Goal: Check status: Check status

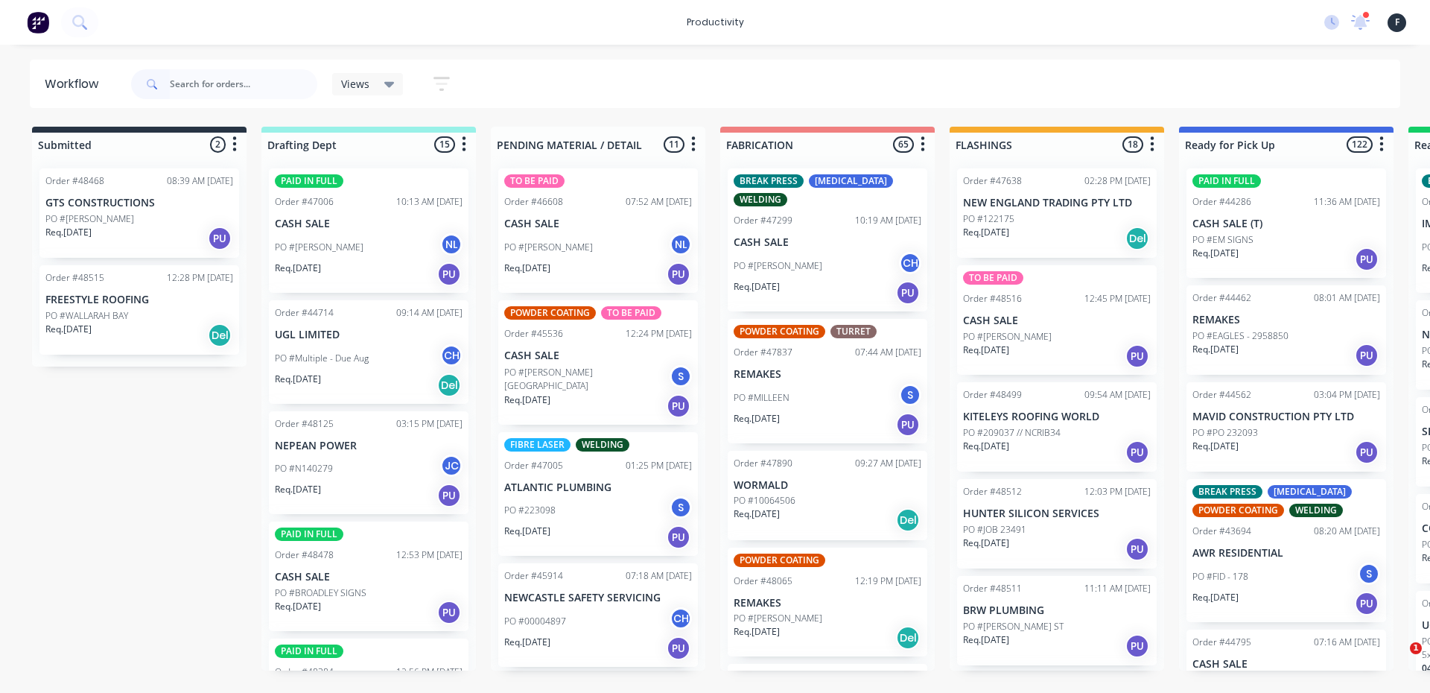
click at [220, 95] on input "text" at bounding box center [243, 84] width 147 height 30
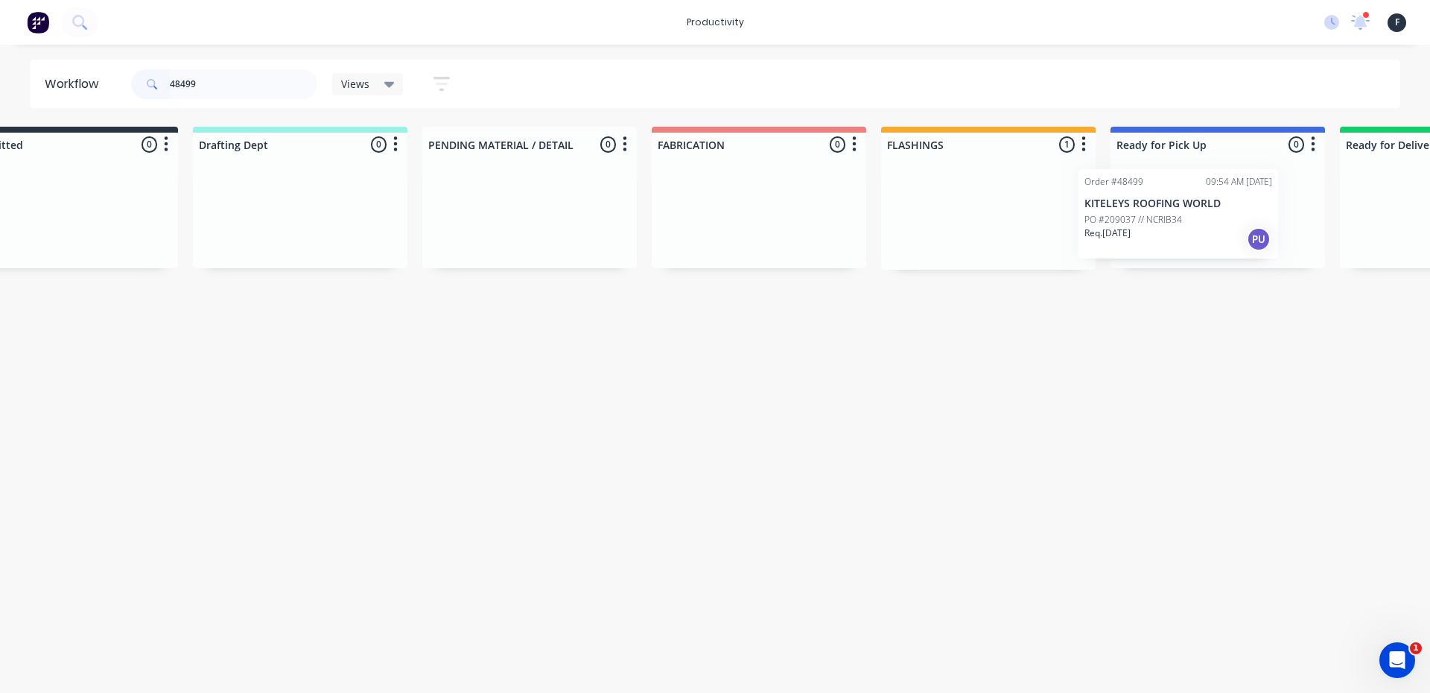
drag, startPoint x: 1030, startPoint y: 243, endPoint x: 1216, endPoint y: 246, distance: 186.2
click at [1215, 246] on div "Submitted 0 Sort By Created date Required date Order number Customer name Most …" at bounding box center [1161, 198] width 2483 height 143
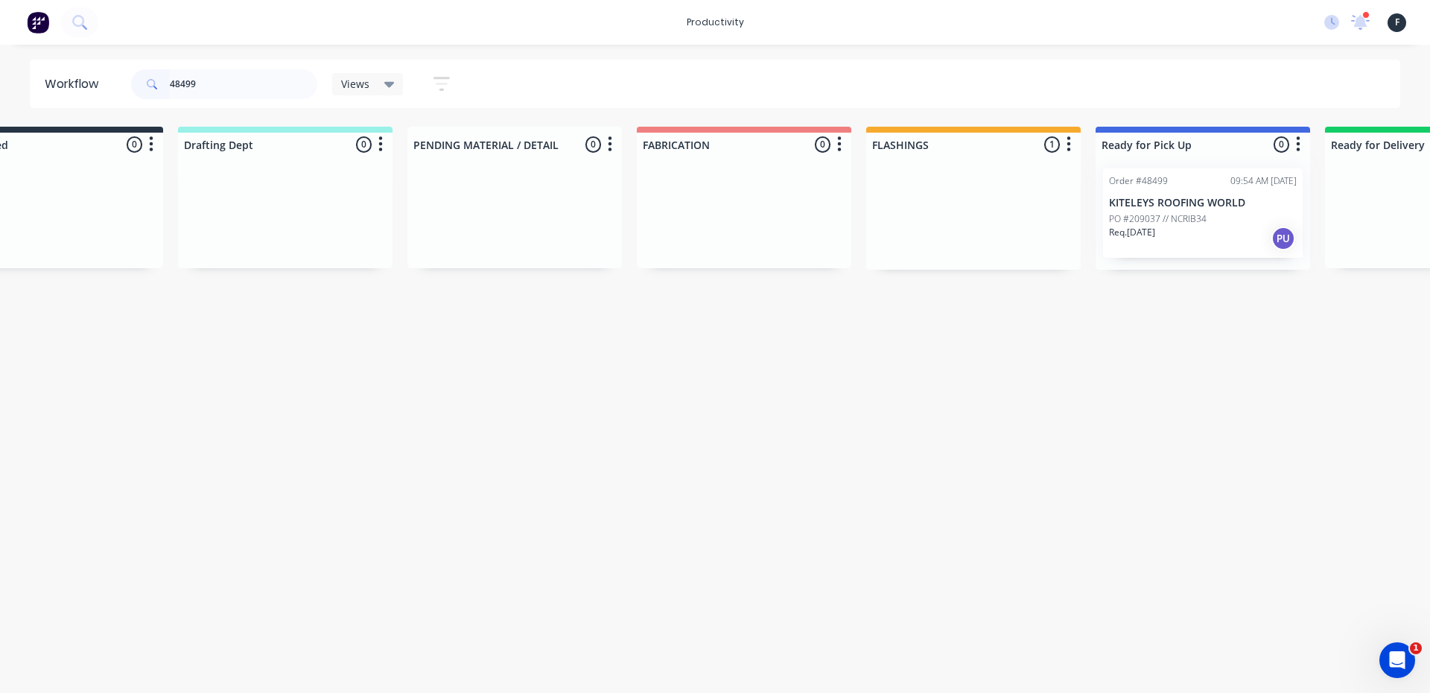
type input "48499"
click at [1216, 237] on div at bounding box center [1202, 212] width 214 height 113
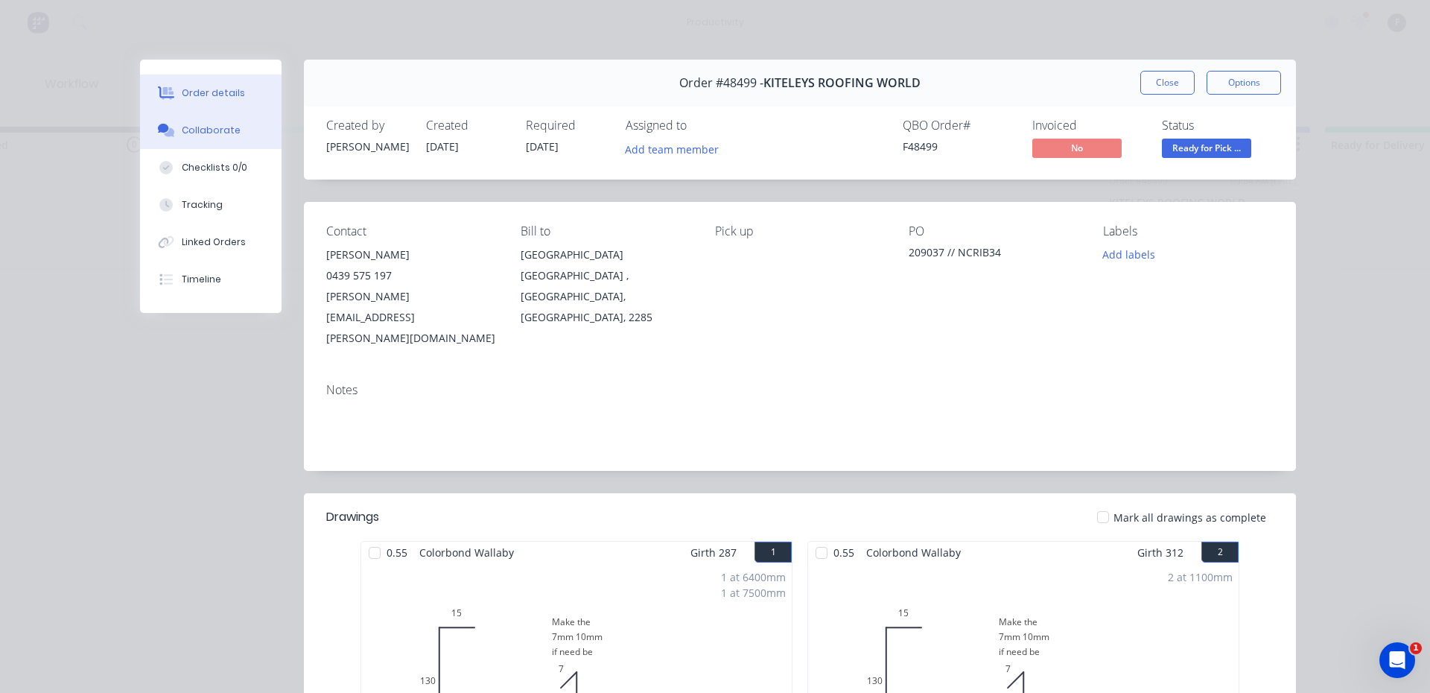
click at [225, 128] on div "Collaborate" at bounding box center [211, 130] width 59 height 13
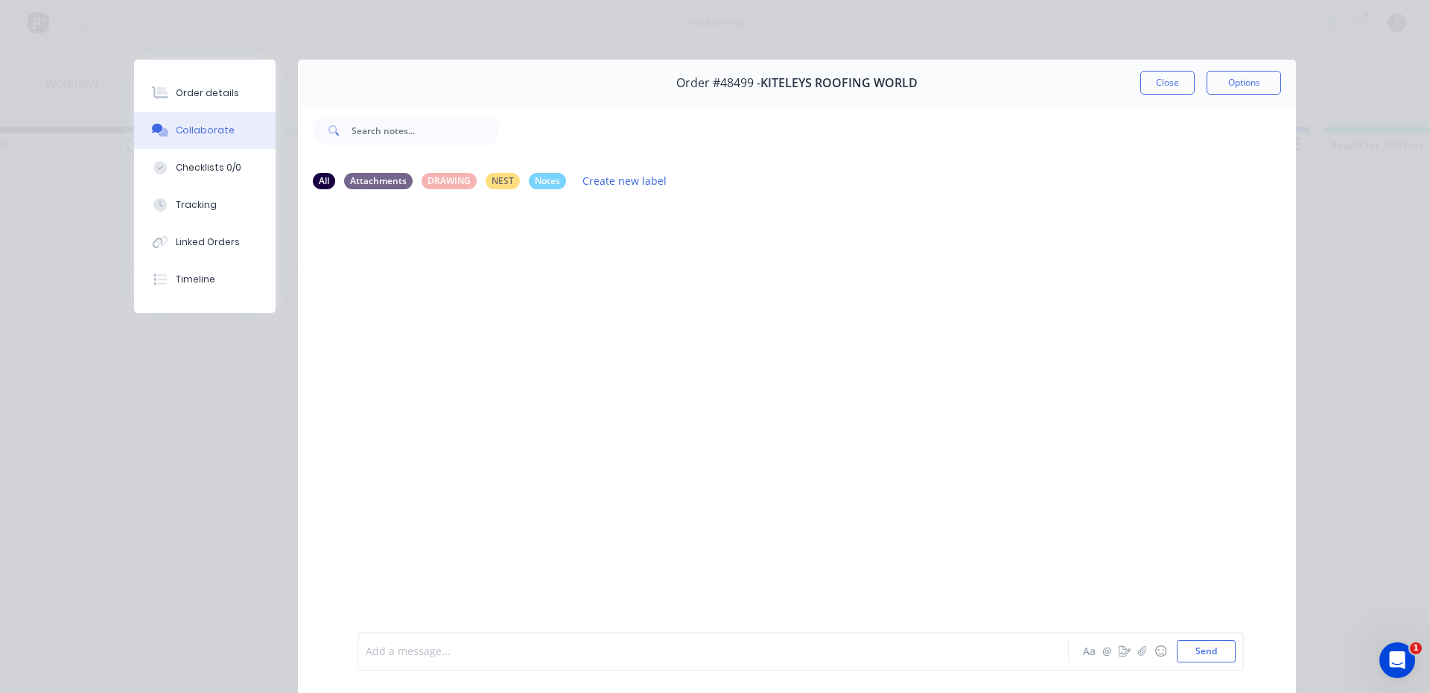
click at [415, 655] on div at bounding box center [692, 651] width 652 height 16
click at [1165, 82] on button "Close" at bounding box center [1167, 83] width 54 height 24
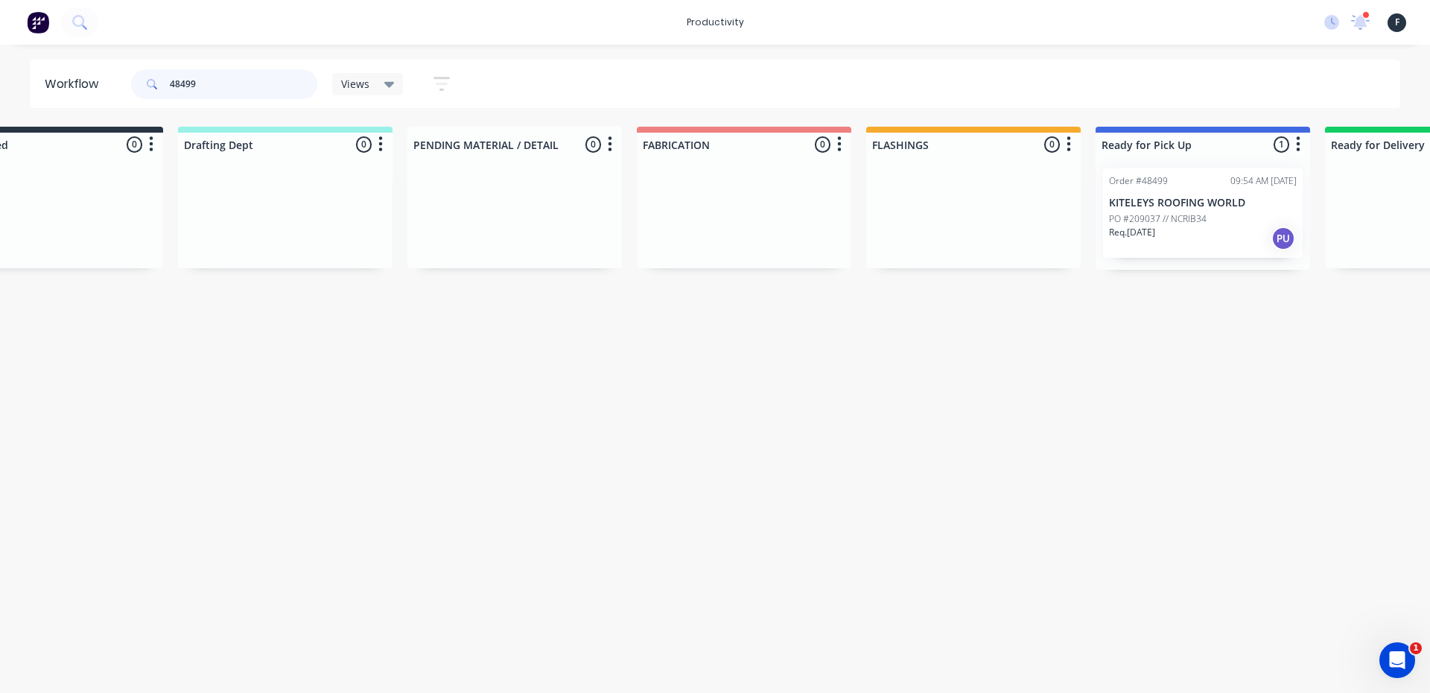
click at [258, 87] on input "48499" at bounding box center [243, 84] width 147 height 30
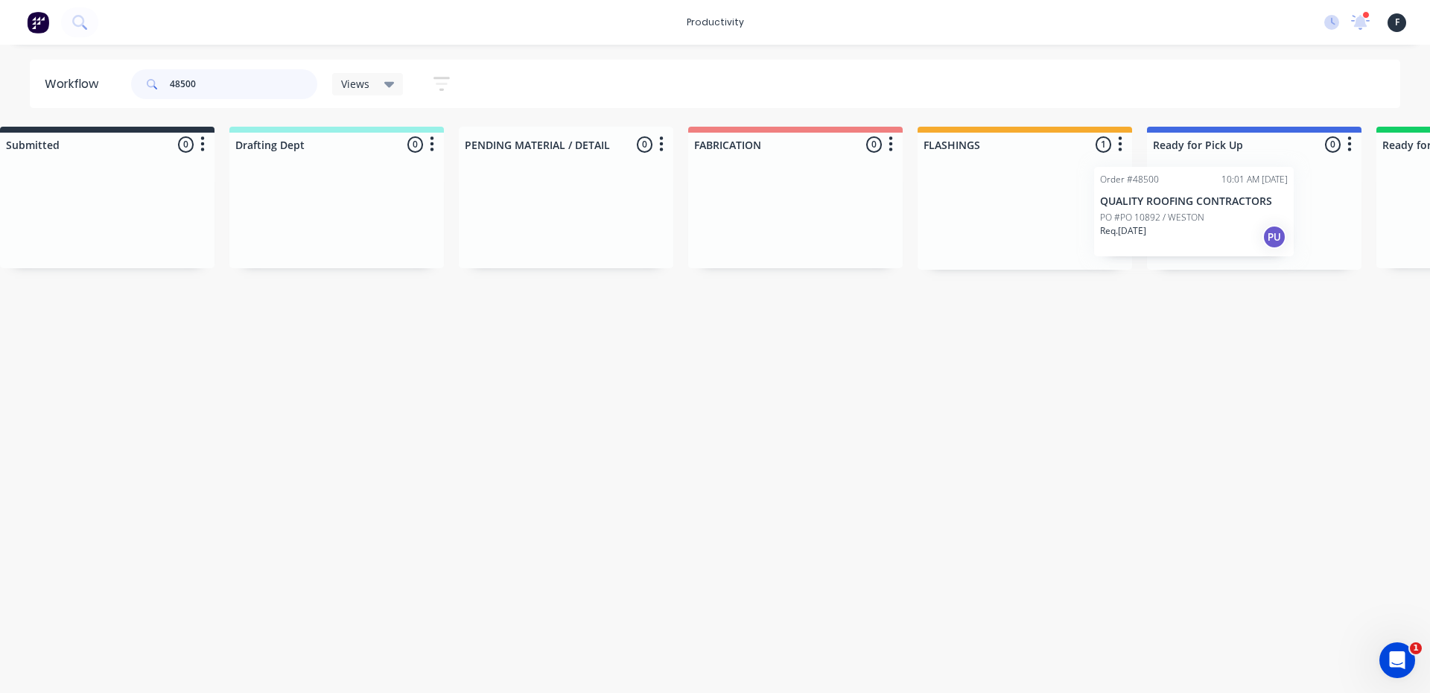
drag, startPoint x: 1027, startPoint y: 226, endPoint x: 1170, endPoint y: 224, distance: 143.0
click at [1170, 224] on div "Submitted 0 Sort By Created date Required date Order number Customer name Most …" at bounding box center [1198, 198] width 2483 height 143
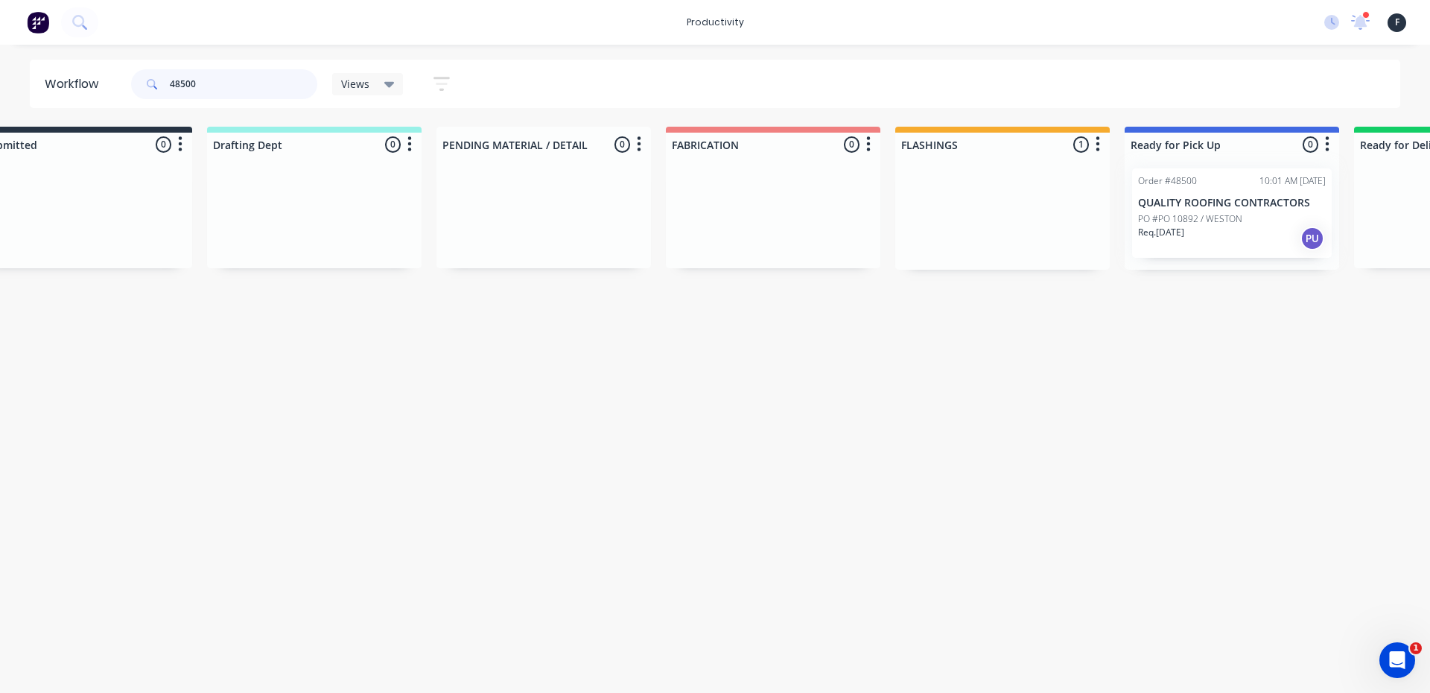
type input "48500"
click at [1193, 214] on div "Order #48500 10:01 AM [DATE] QUALITY ROOFING CONTRACTORS PO #PO 10892 / WESTON …" at bounding box center [1231, 212] width 214 height 113
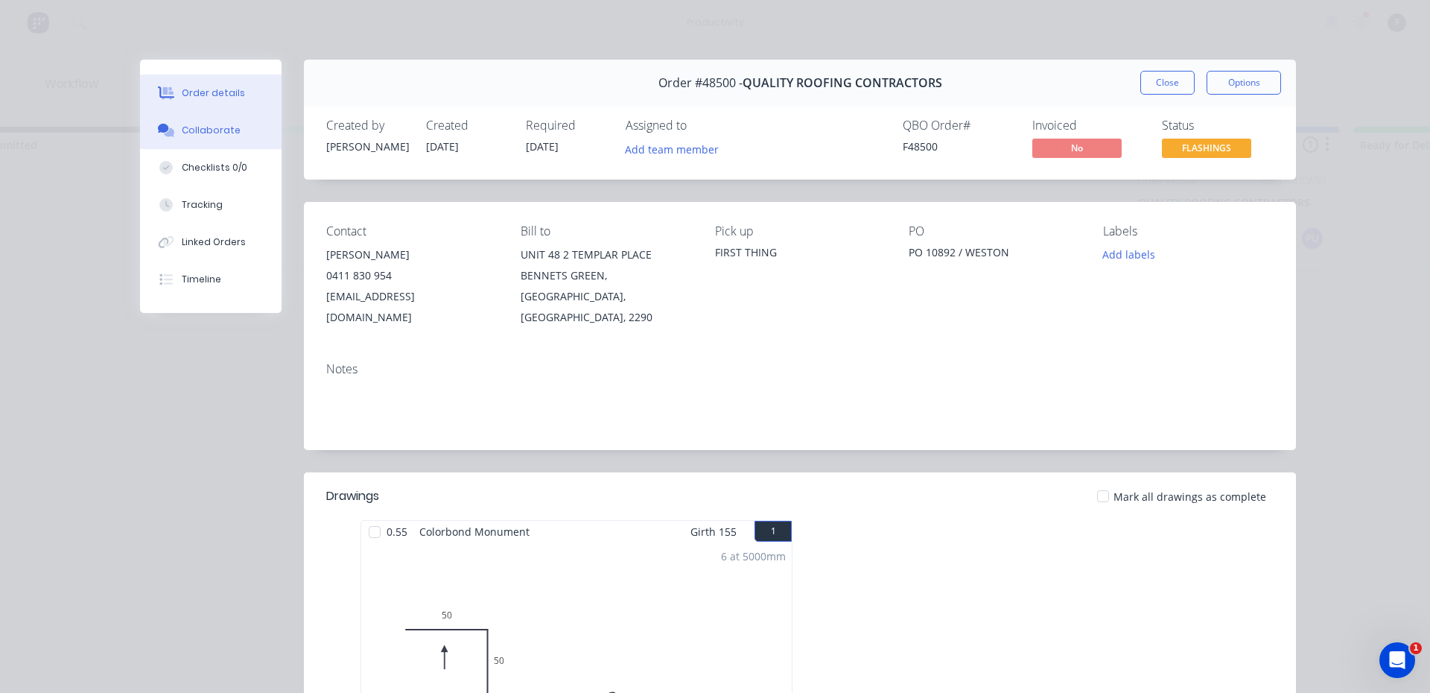
click at [231, 131] on button "Collaborate" at bounding box center [210, 130] width 141 height 37
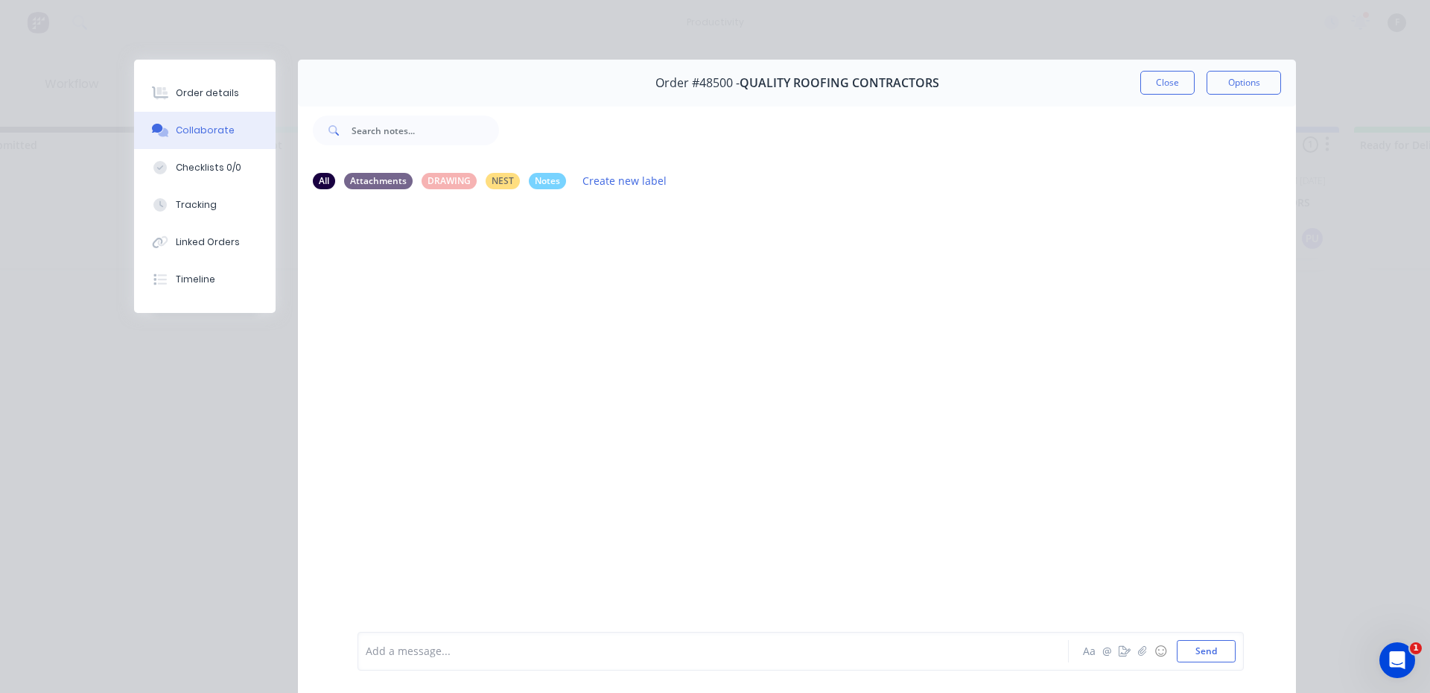
click at [421, 651] on div at bounding box center [692, 651] width 652 height 16
